Goal: Information Seeking & Learning: Learn about a topic

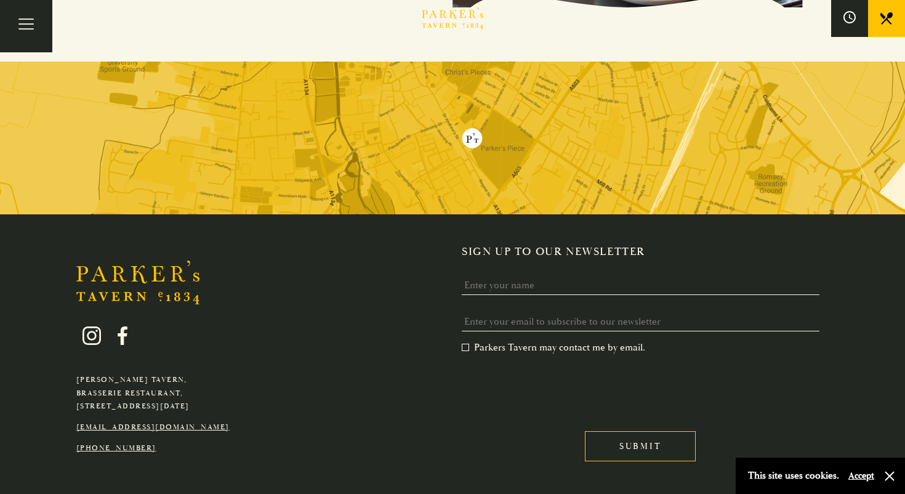
scroll to position [2440, 0]
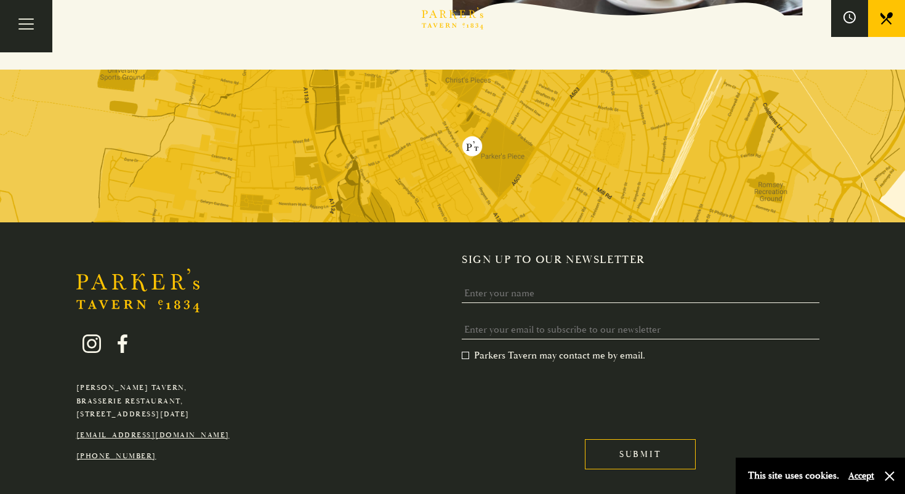
click at [524, 116] on img at bounding box center [452, 146] width 905 height 153
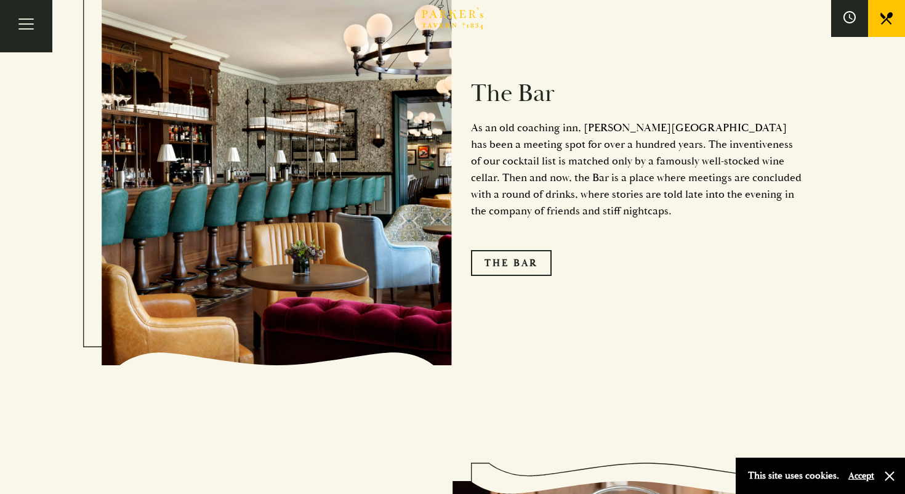
scroll to position [1603, 0]
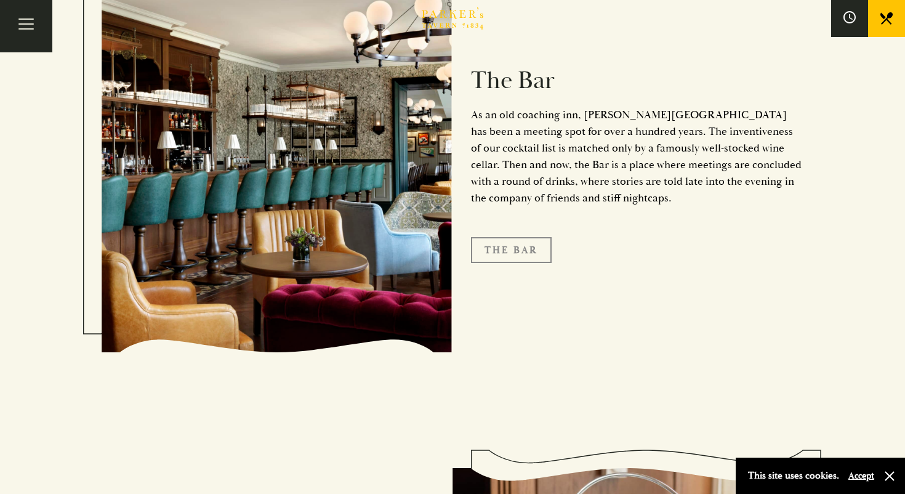
click at [524, 237] on link "The Bar" at bounding box center [511, 250] width 81 height 26
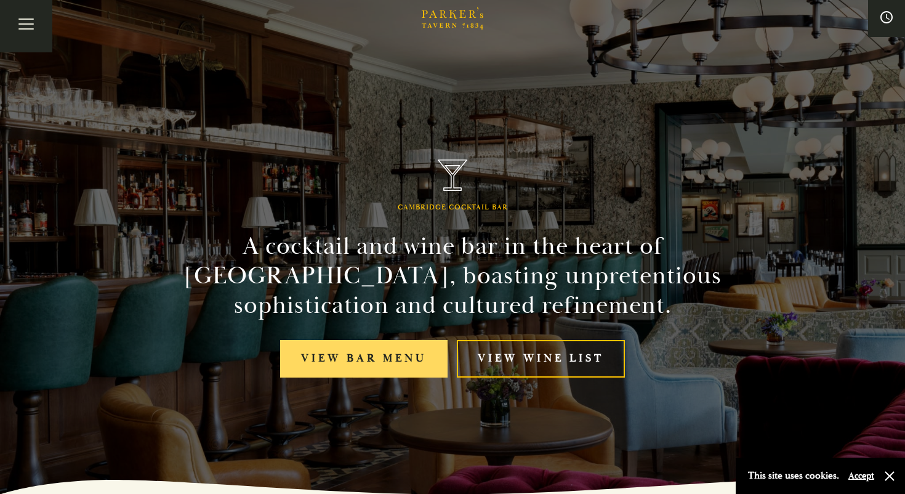
click at [353, 349] on link "View bar menu" at bounding box center [363, 359] width 167 height 38
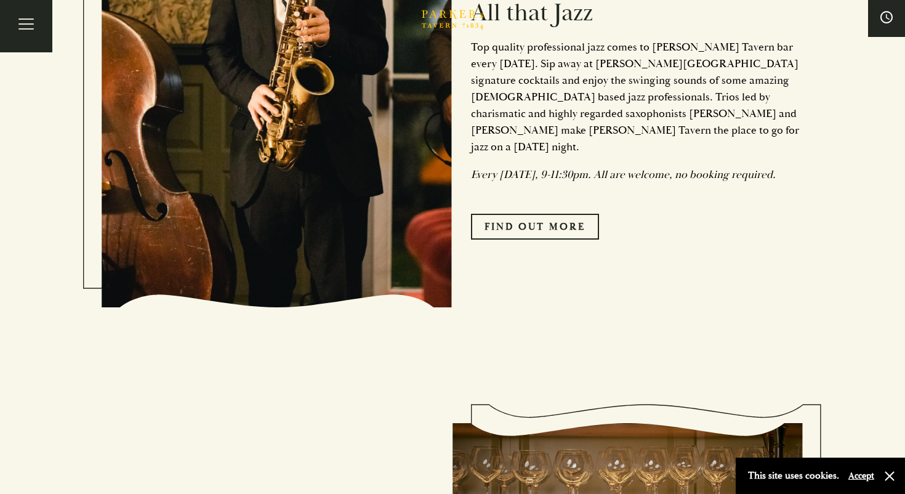
scroll to position [1637, 0]
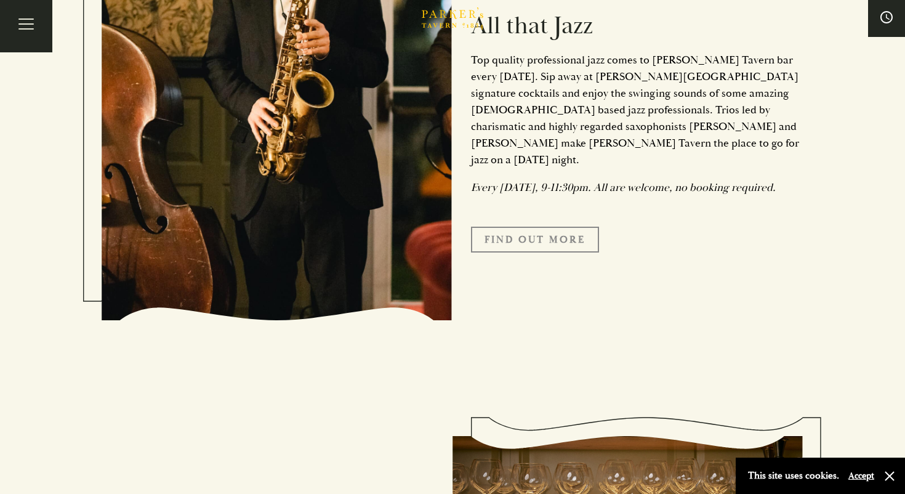
click at [564, 234] on link "Find Out More" at bounding box center [535, 239] width 128 height 26
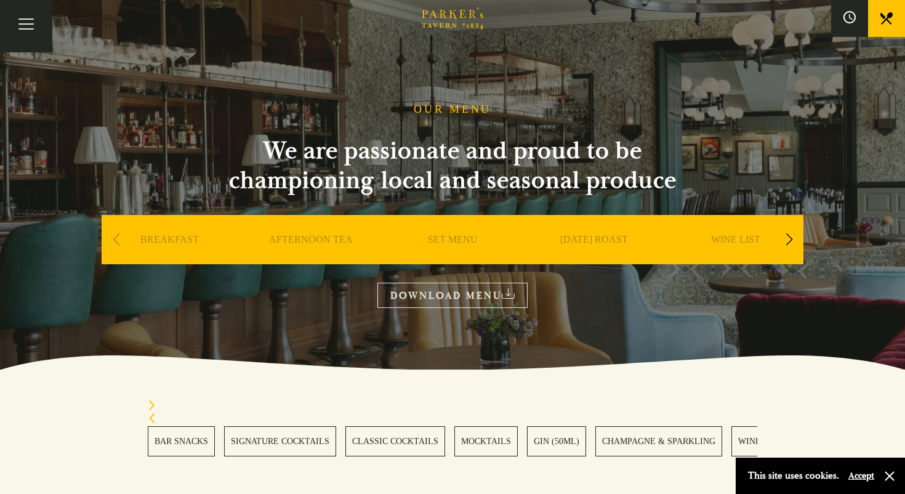
click at [303, 242] on link "AFTERNOON TEA" at bounding box center [311, 257] width 84 height 49
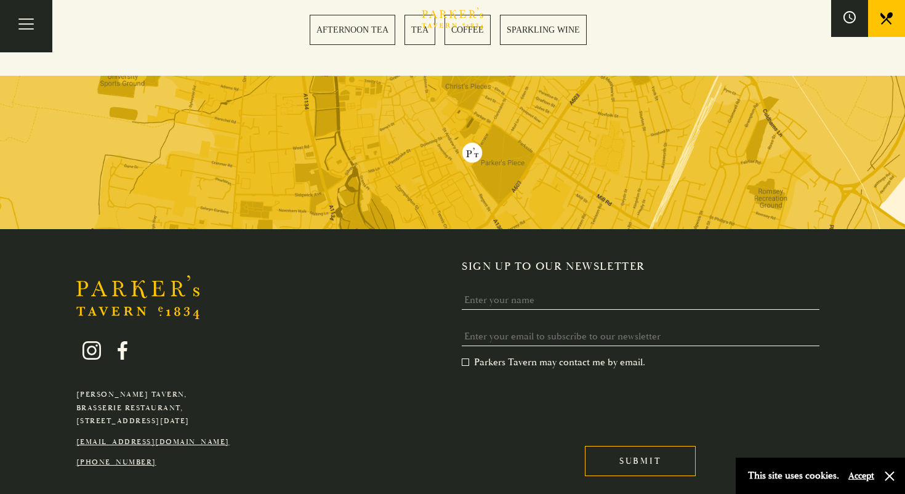
scroll to position [3059, 0]
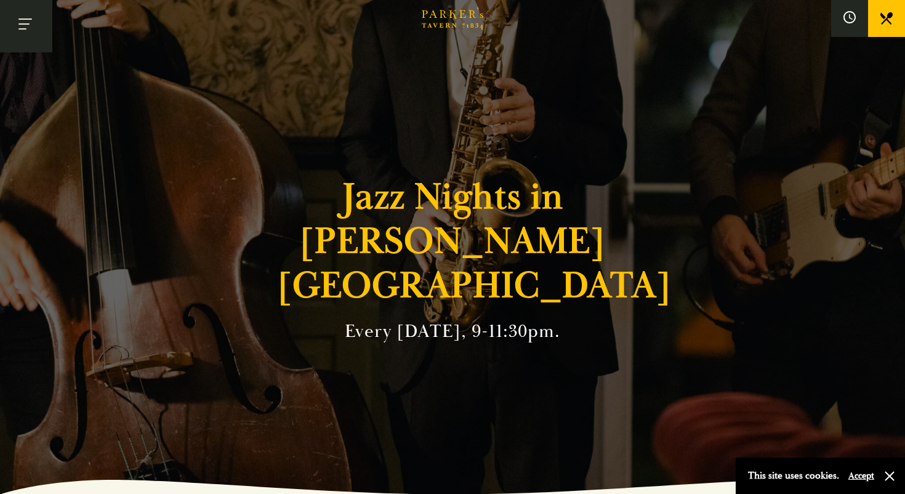
click at [16, 24] on button "Toggle navigation" at bounding box center [26, 26] width 52 height 52
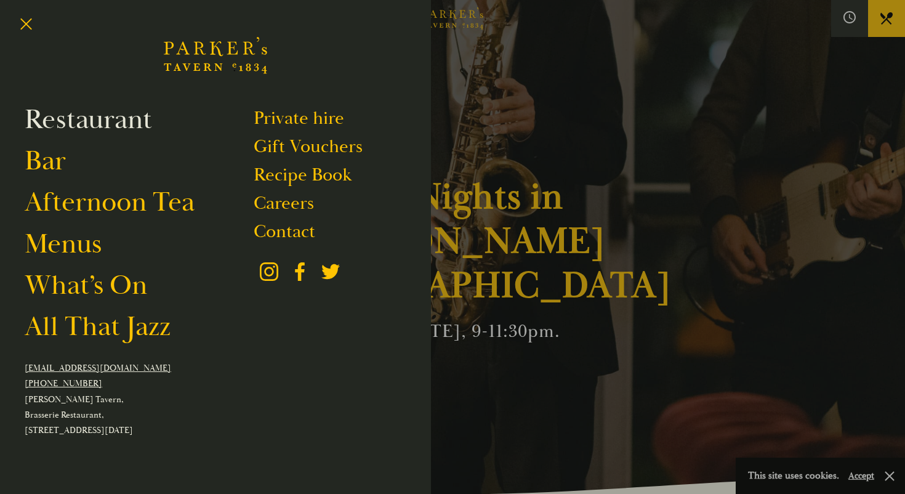
click at [54, 129] on link "Restaurant" at bounding box center [88, 119] width 127 height 34
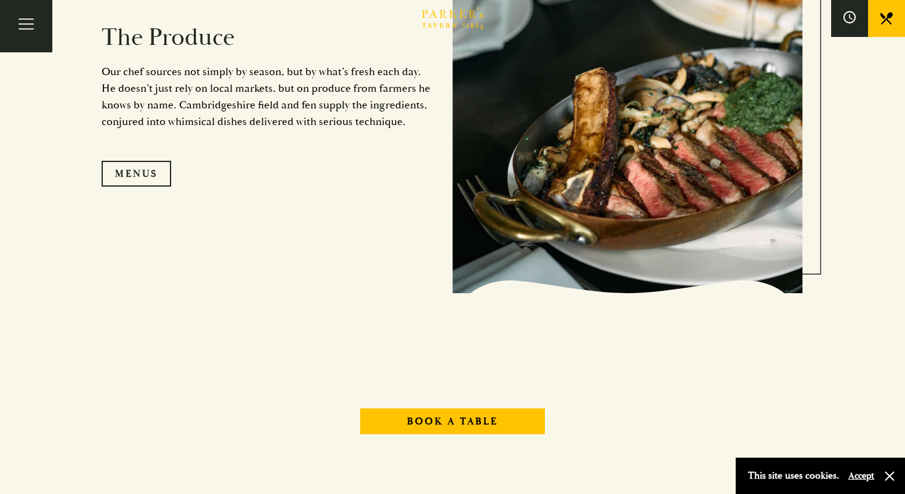
scroll to position [1287, 0]
click at [140, 190] on div "The Produce Our chef sources not simply by season, but by what’s fresh each day…" at bounding box center [277, 101] width 351 height 296
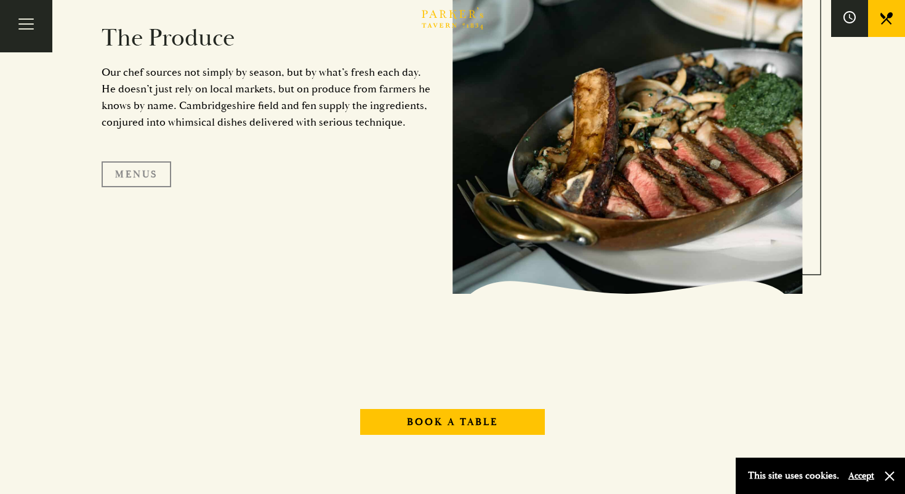
click at [137, 170] on link "Menus" at bounding box center [137, 174] width 70 height 26
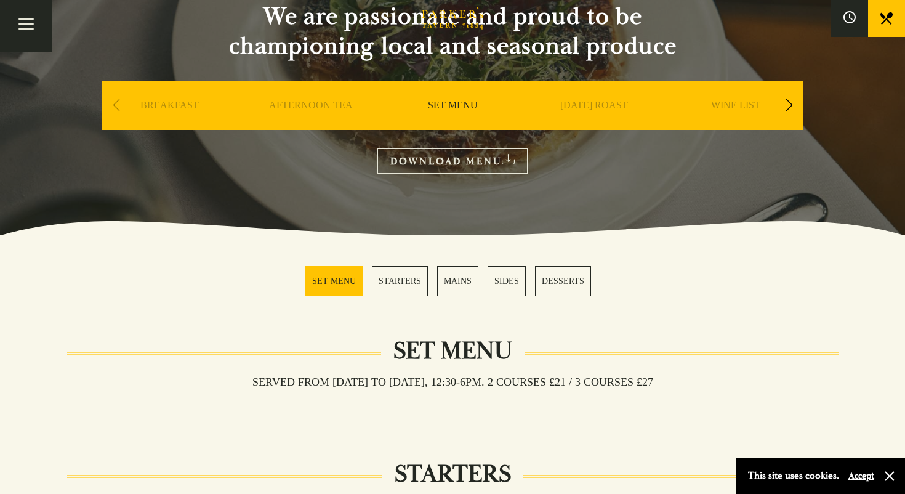
scroll to position [132, 0]
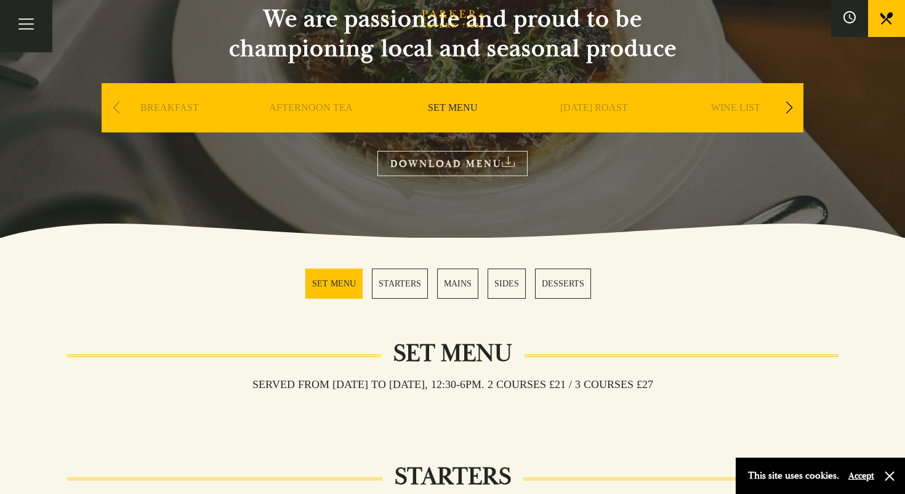
click at [460, 286] on link "MAINS" at bounding box center [457, 283] width 41 height 30
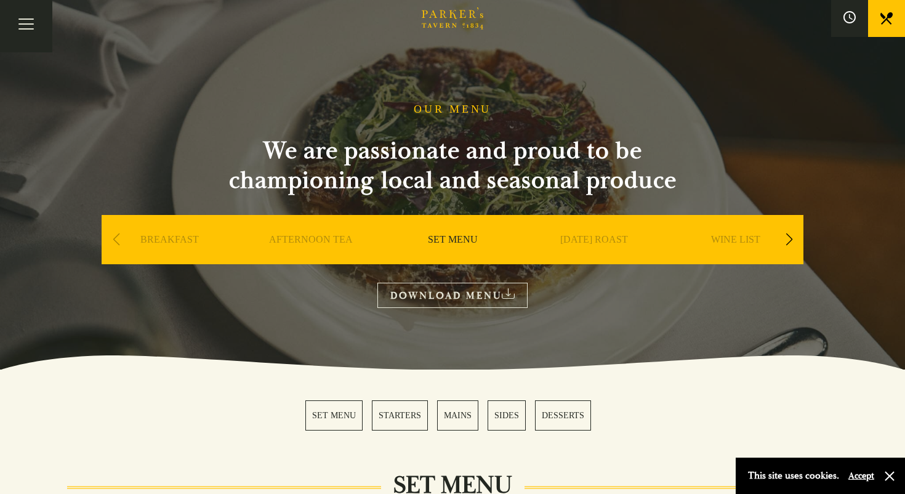
click at [591, 242] on link "[DATE] ROAST" at bounding box center [594, 257] width 68 height 49
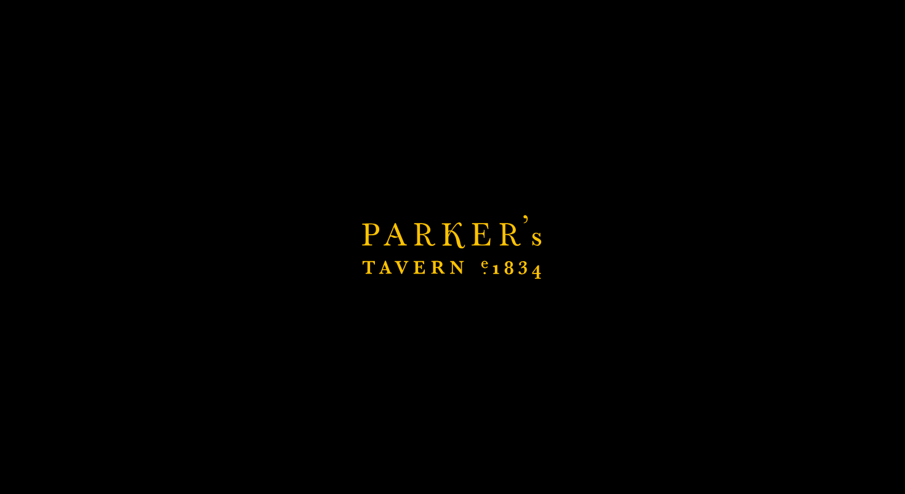
scroll to position [6, 0]
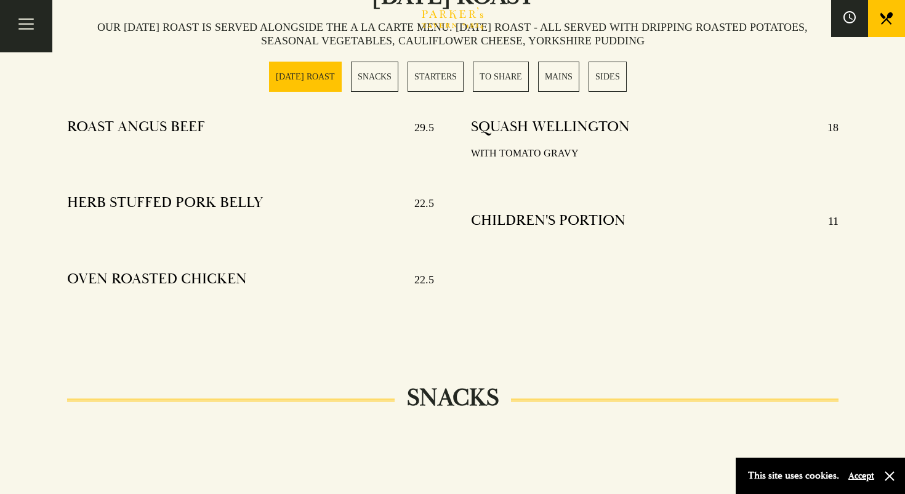
scroll to position [489, 0]
click at [560, 84] on link "MAINS" at bounding box center [558, 77] width 41 height 30
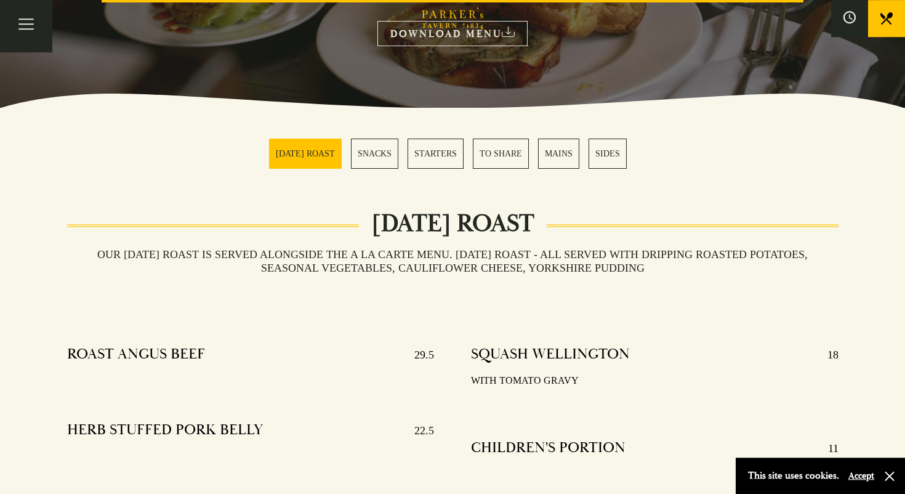
scroll to position [265, 0]
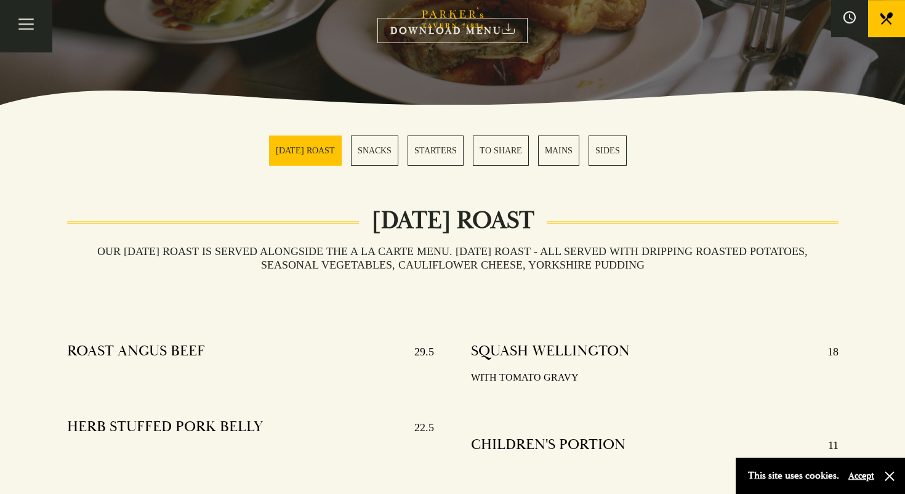
click at [569, 145] on link "MAINS" at bounding box center [558, 150] width 41 height 30
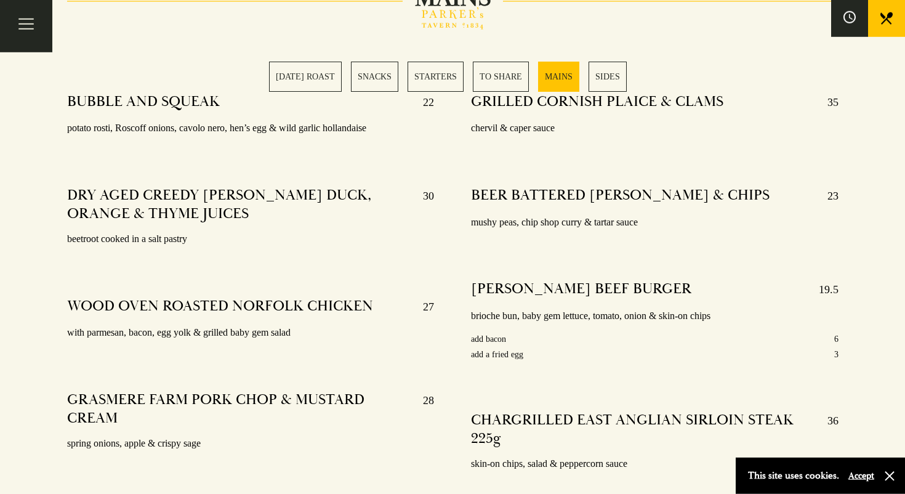
scroll to position [2223, 0]
